Goal: Task Accomplishment & Management: Complete application form

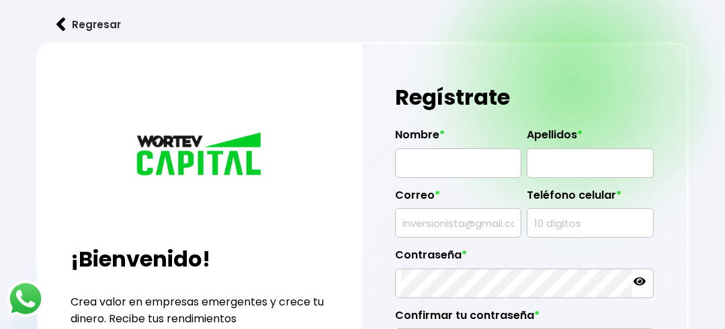
radio input "true"
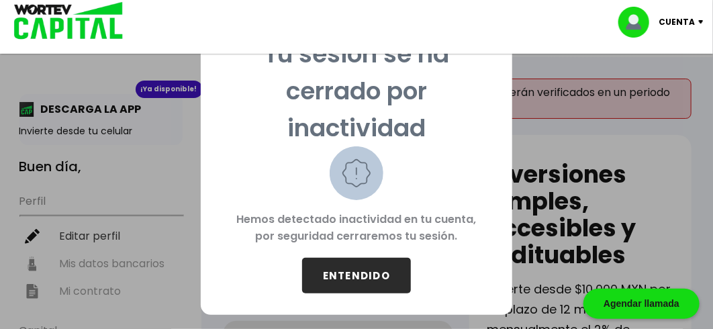
click at [357, 277] on button "ENTENDIDO" at bounding box center [356, 276] width 109 height 36
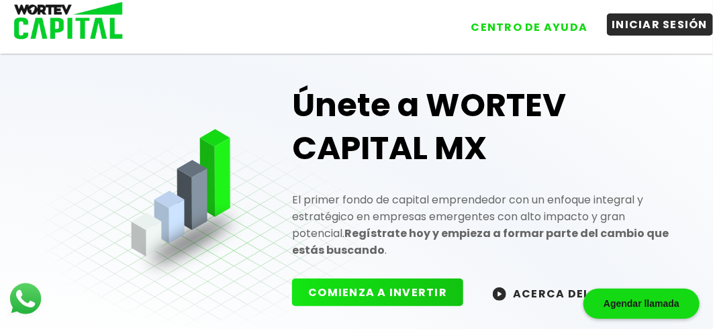
click at [675, 30] on button "INICIAR SESIÓN" at bounding box center [660, 24] width 107 height 22
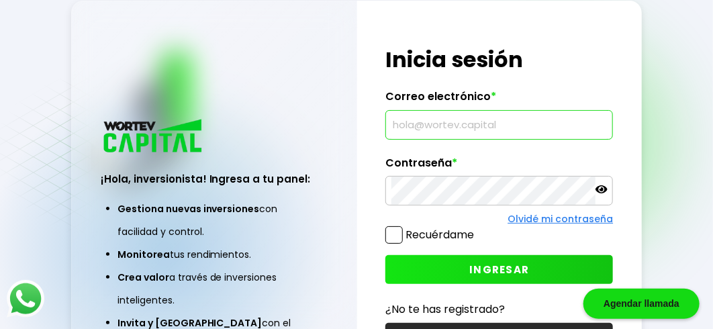
click at [490, 136] on input "text" at bounding box center [500, 125] width 216 height 28
type input "davidhernandeza1428@outlook.com"
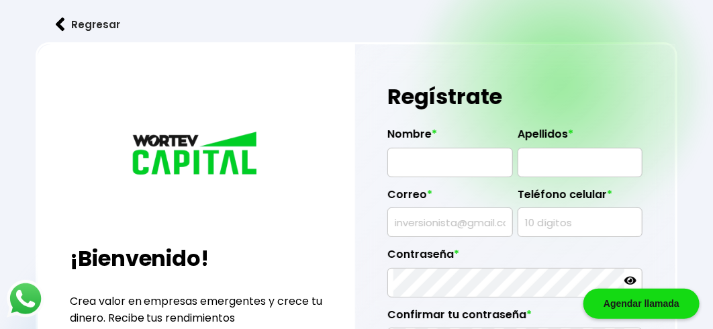
click at [62, 28] on img at bounding box center [60, 24] width 9 height 14
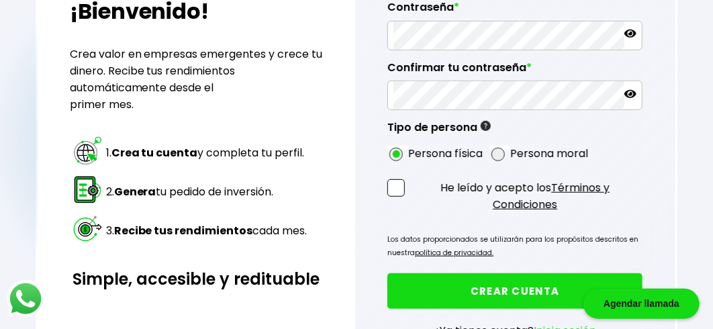
scroll to position [194, 0]
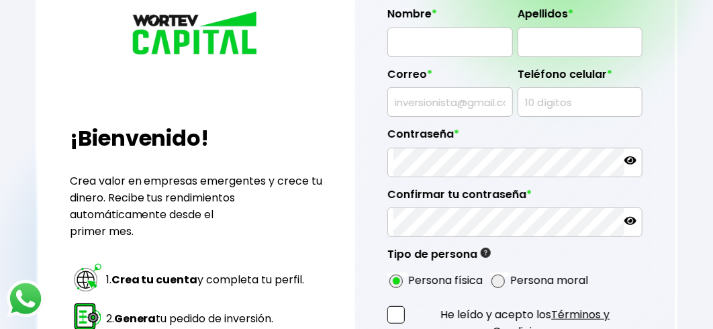
scroll to position [67, 0]
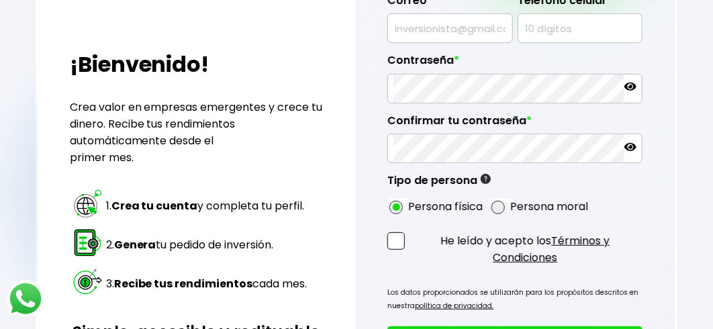
scroll to position [60, 0]
